Goal: Download file/media

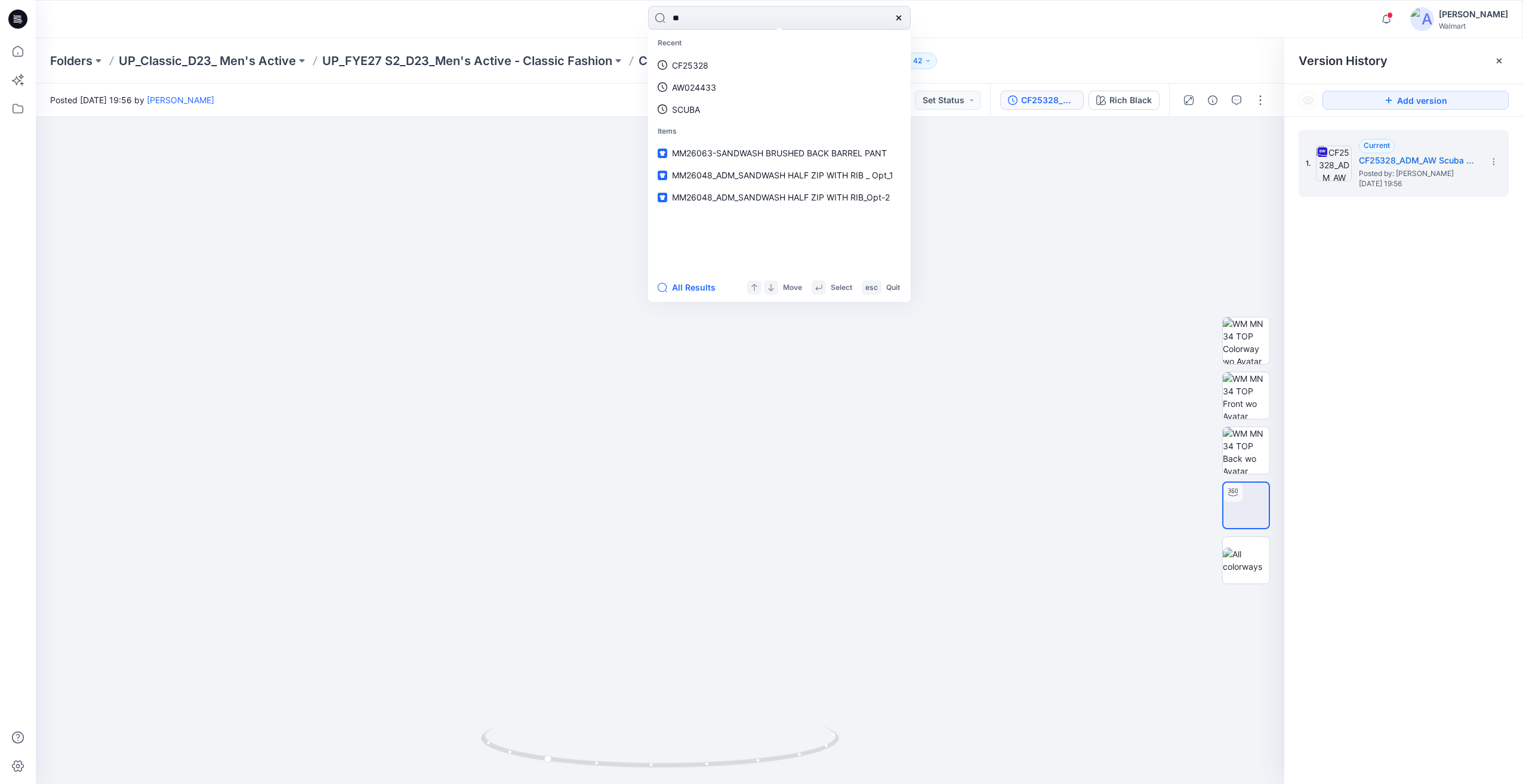
type input "*"
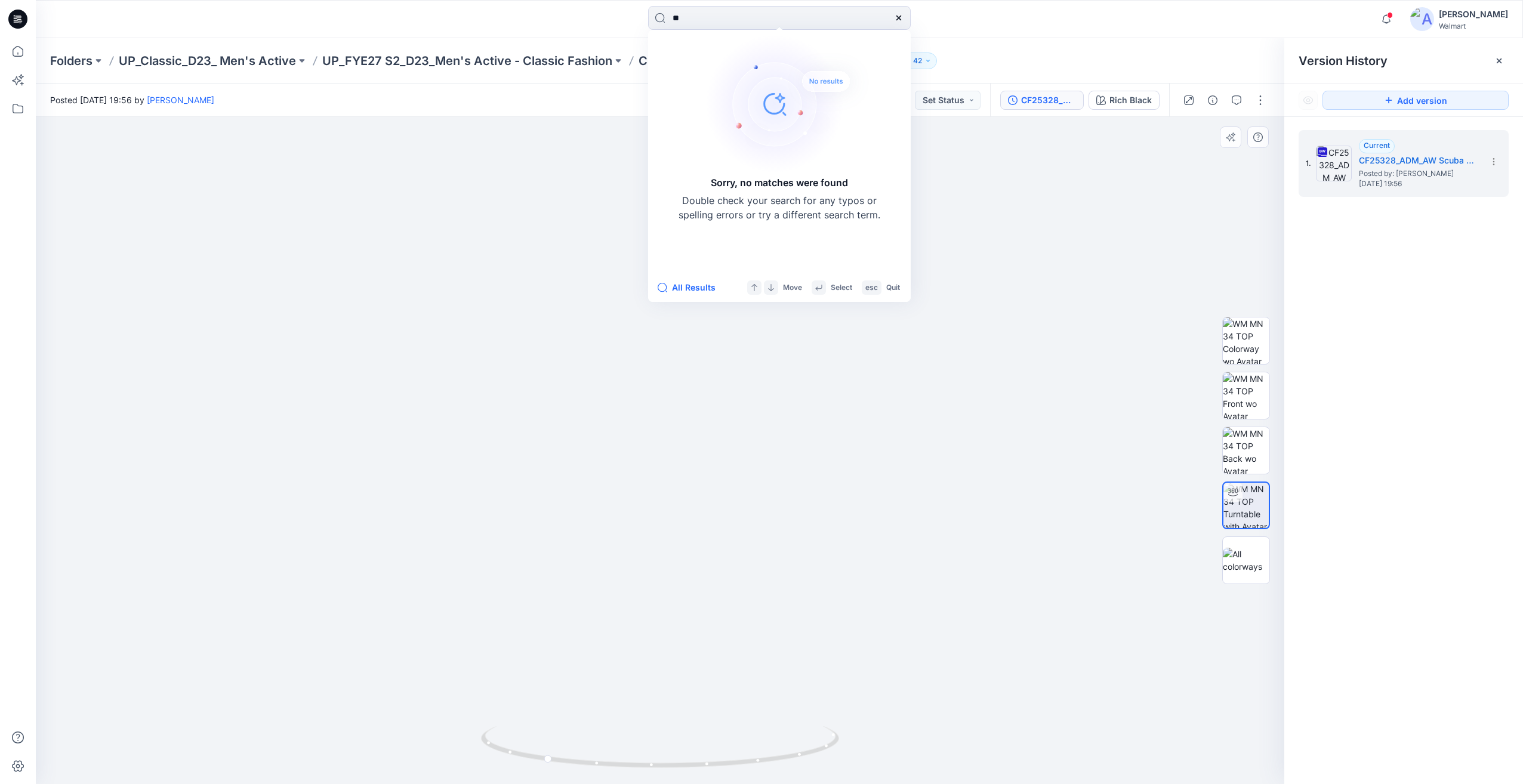
type input "*"
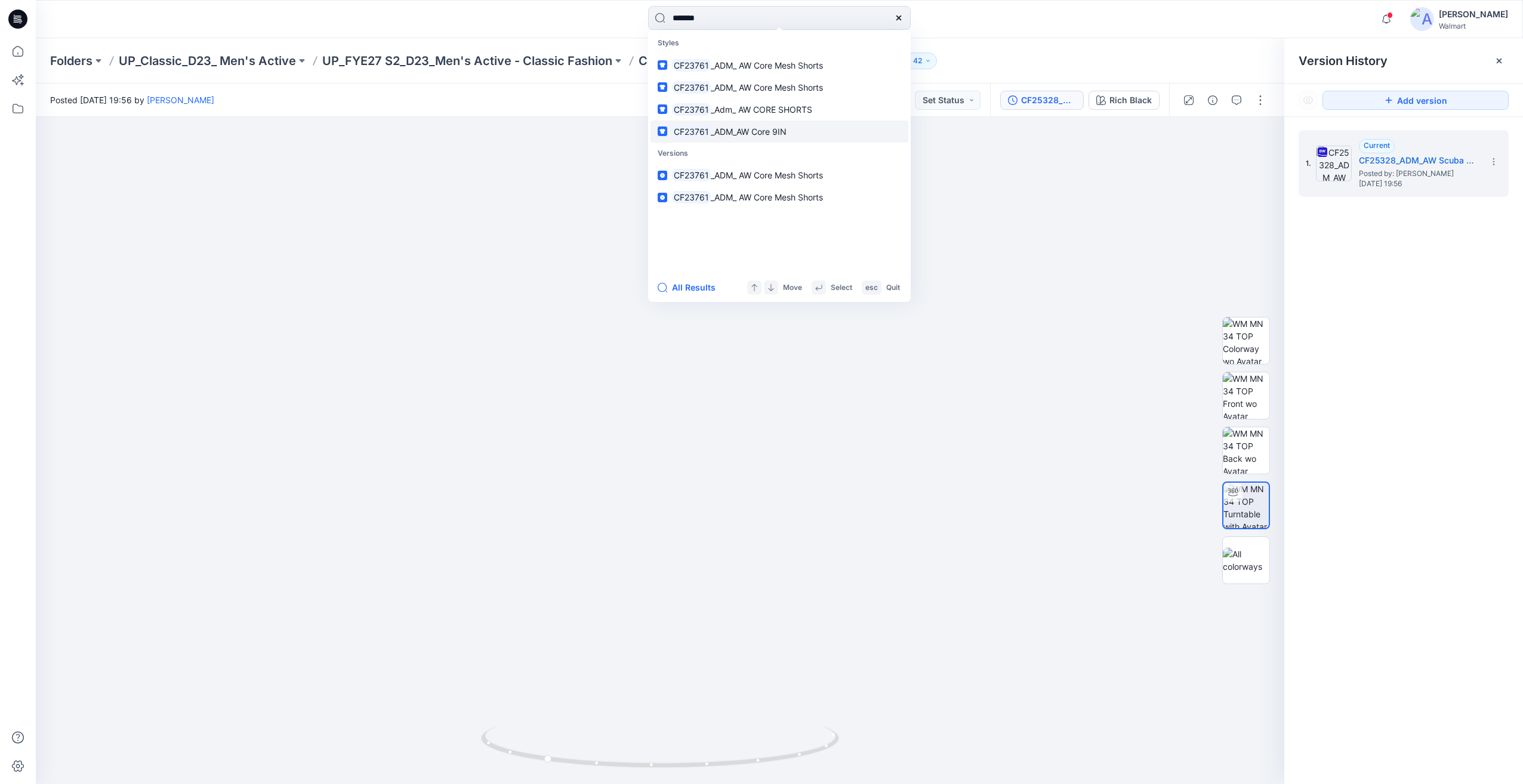
type input "*******"
click at [755, 138] on link "CF23761 _ADM_AW Core 9IN" at bounding box center [779, 131] width 258 height 22
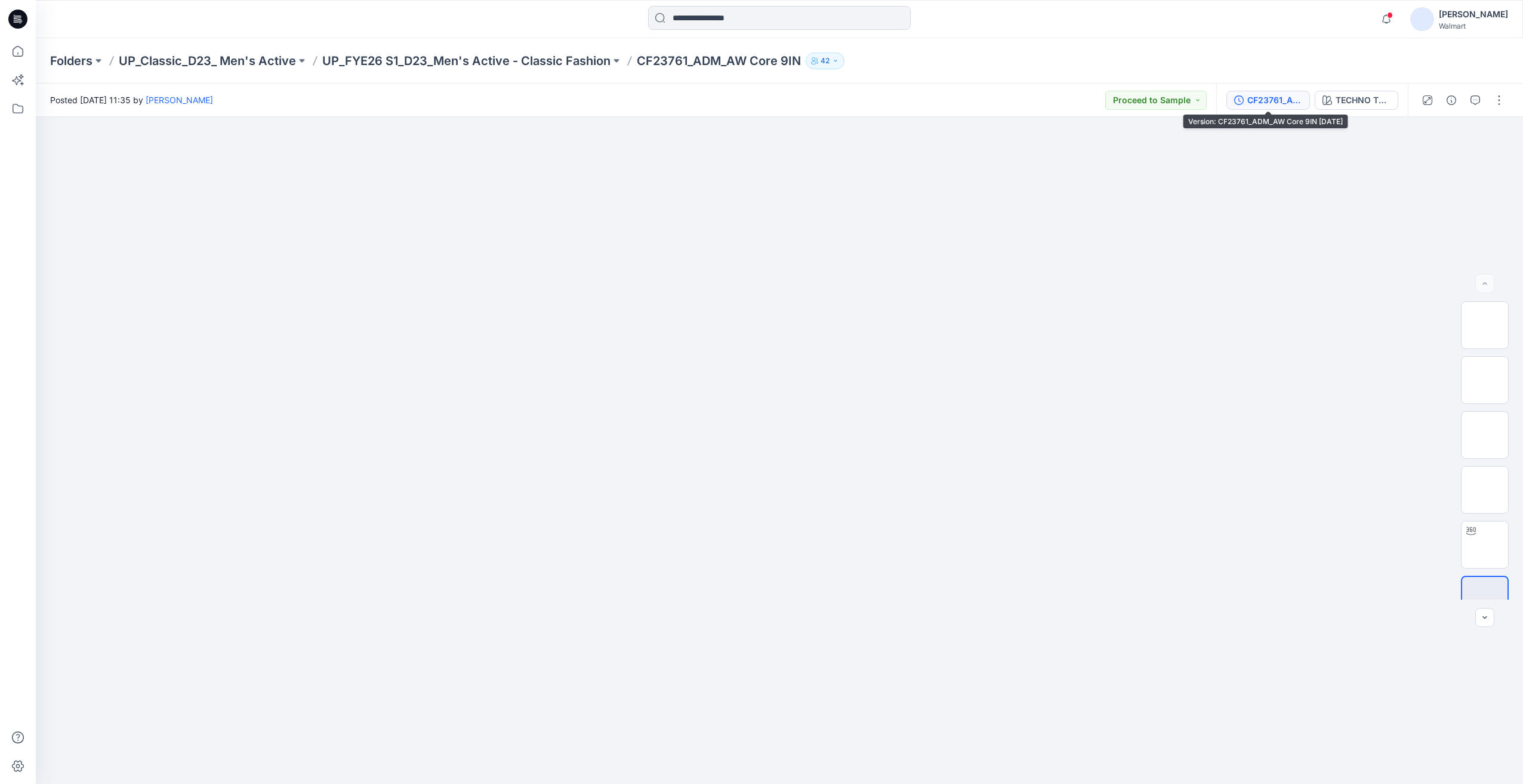
click at [1272, 101] on div "CF23761_ADM_AW Core 9IN [DATE]" at bounding box center [1275, 100] width 55 height 13
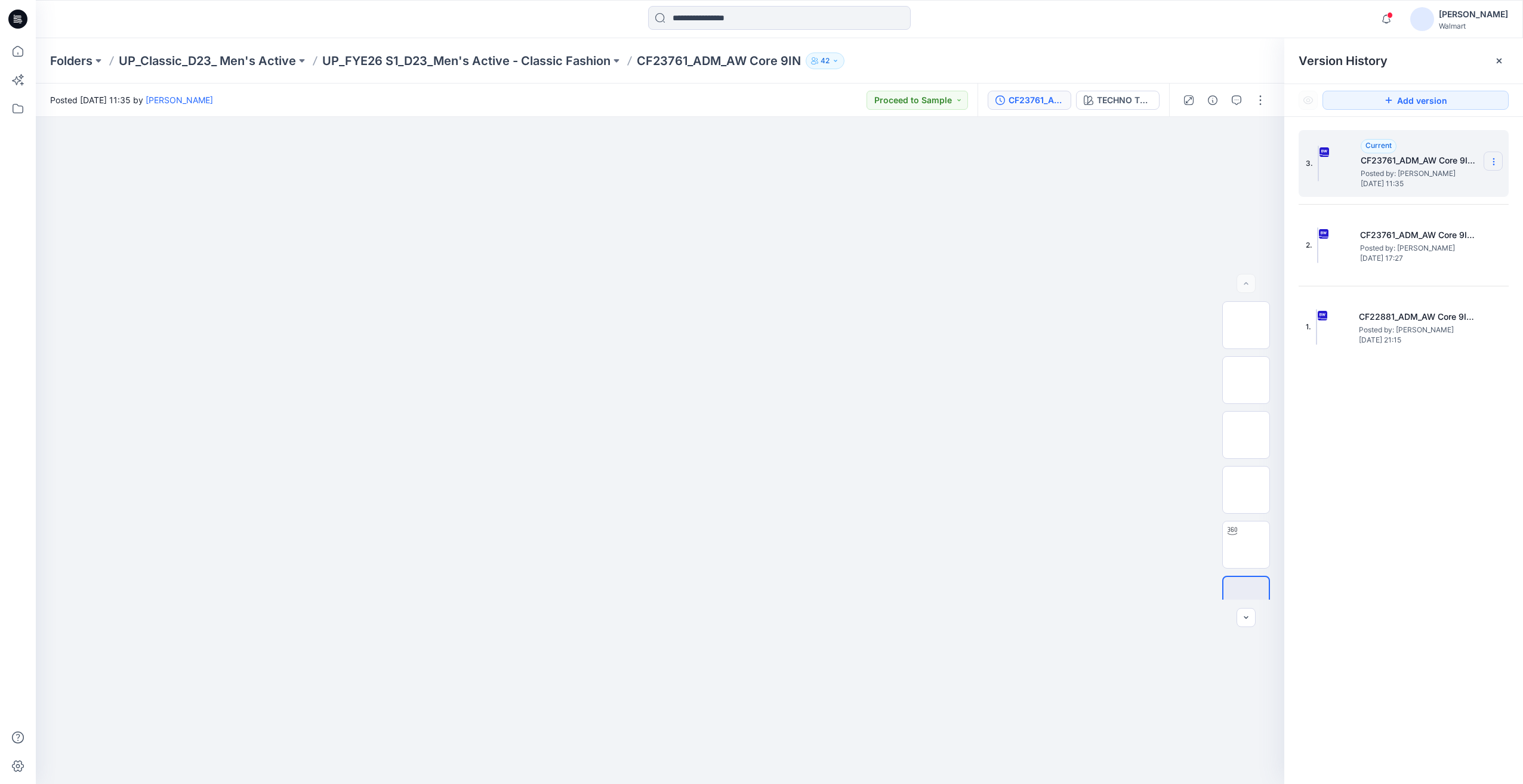
click at [1500, 164] on section at bounding box center [1493, 161] width 19 height 19
click at [1473, 186] on span "Download Source BW File" at bounding box center [1433, 185] width 100 height 14
